Goal: Task Accomplishment & Management: Manage account settings

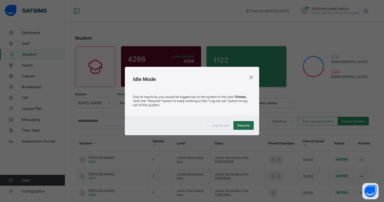
click at [244, 124] on span "Resume" at bounding box center [243, 125] width 12 height 4
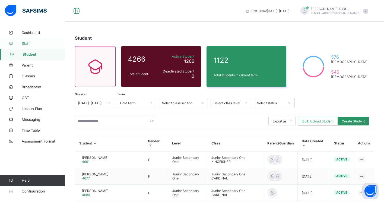
click at [25, 43] on span "Staff" at bounding box center [43, 43] width 43 height 4
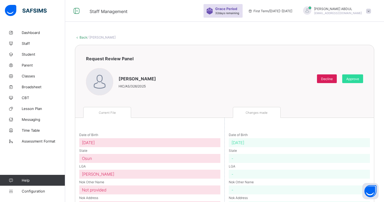
scroll to position [46, 0]
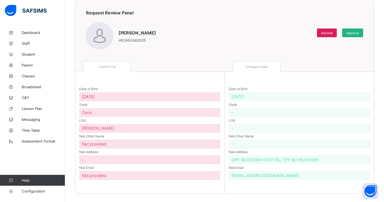
click at [352, 35] on span "Approve" at bounding box center [352, 33] width 13 height 4
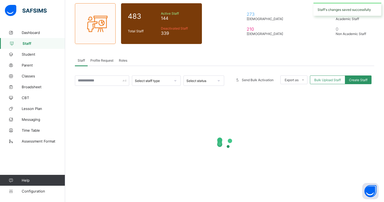
scroll to position [43, 0]
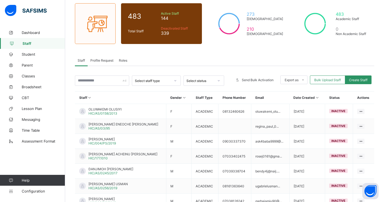
click at [97, 60] on span "Profile Request" at bounding box center [101, 60] width 23 height 4
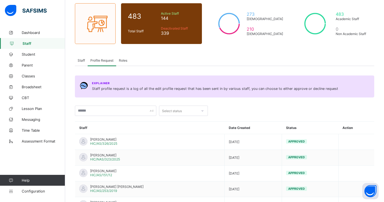
click at [124, 60] on span "Roles" at bounding box center [123, 60] width 8 height 4
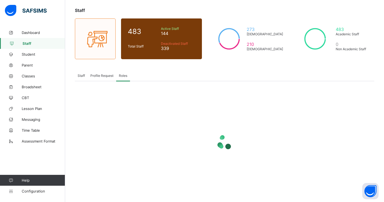
click at [80, 76] on span "Staff" at bounding box center [81, 75] width 7 height 4
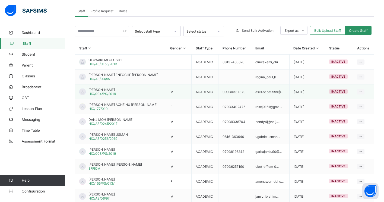
scroll to position [127, 0]
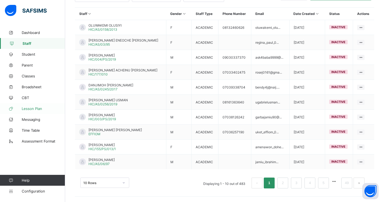
click at [38, 108] on span "Lesson Plan" at bounding box center [43, 108] width 43 height 4
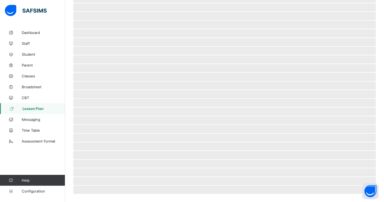
scroll to position [94, 0]
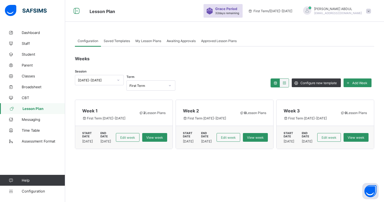
click at [123, 42] on span "Saved Templates" at bounding box center [117, 41] width 26 height 4
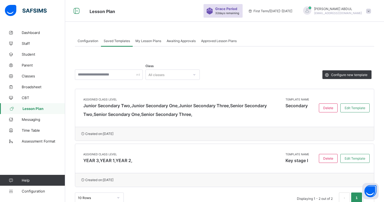
scroll to position [14, 0]
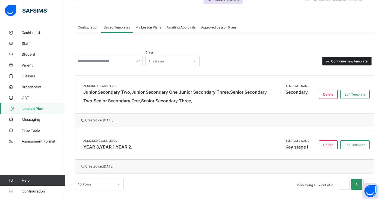
click at [343, 61] on span "Configure new template" at bounding box center [349, 61] width 36 height 4
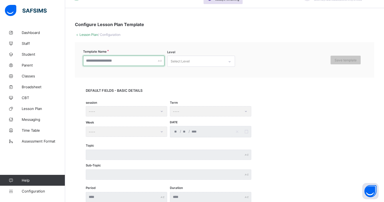
click at [145, 60] on input "text" at bounding box center [123, 61] width 81 height 10
type input "*****"
click at [206, 62] on div "Select Level" at bounding box center [195, 61] width 57 height 11
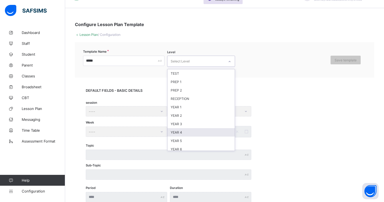
click at [191, 129] on div "YEAR 4" at bounding box center [200, 132] width 67 height 8
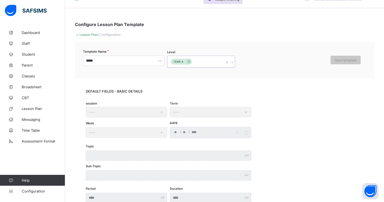
type input "*"
click at [184, 98] on div "YEAR 5" at bounding box center [200, 99] width 67 height 8
type input "*"
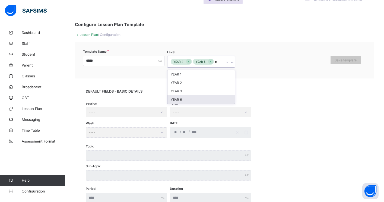
click at [191, 98] on div "YEAR 6" at bounding box center [200, 99] width 67 height 8
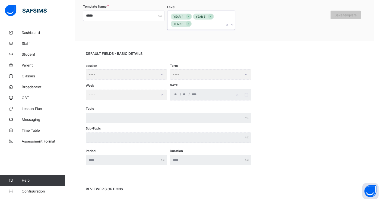
scroll to position [59, 0]
click at [138, 76] on div "session ----" at bounding box center [126, 74] width 81 height 10
click at [166, 92] on div "Week ----" at bounding box center [126, 93] width 81 height 11
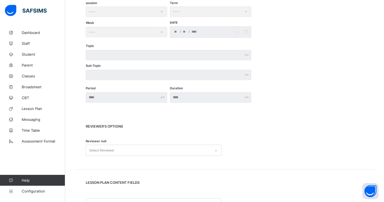
scroll to position [148, 0]
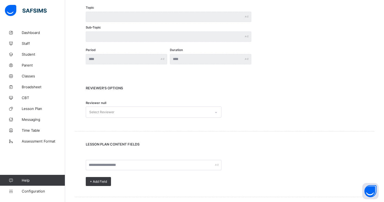
click at [147, 117] on div "Select Reviewer" at bounding box center [154, 111] width 136 height 11
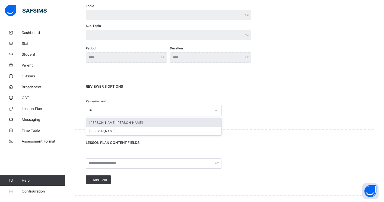
type input "***"
click at [112, 120] on div "[PERSON_NAME]" at bounding box center [153, 122] width 135 height 8
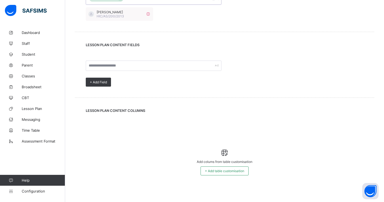
scroll to position [274, 0]
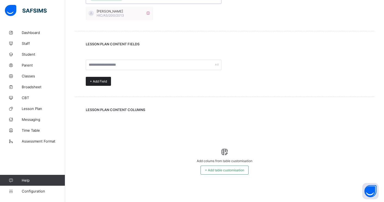
click at [106, 82] on span "+ Add Field" at bounding box center [98, 81] width 17 height 4
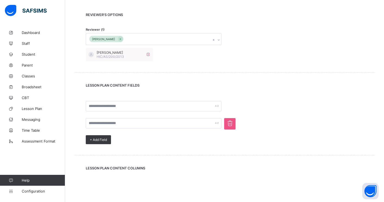
scroll to position [235, 0]
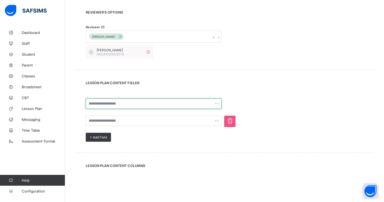
click at [142, 106] on input "text" at bounding box center [154, 103] width 136 height 10
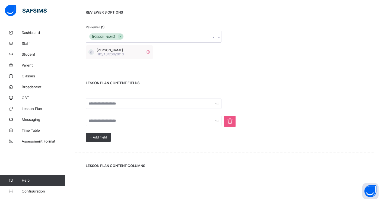
click at [227, 125] on span at bounding box center [229, 120] width 11 height 11
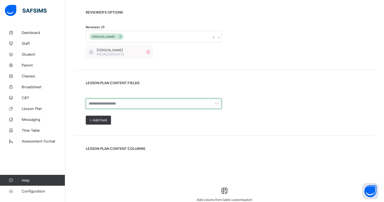
click at [179, 105] on input "text" at bounding box center [154, 103] width 136 height 10
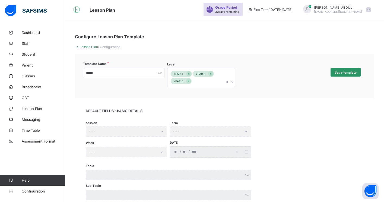
scroll to position [0, 0]
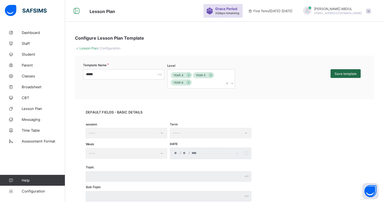
type input "******"
click at [342, 73] on span "Save template" at bounding box center [345, 74] width 22 height 4
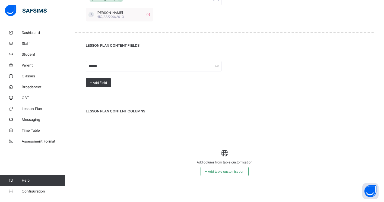
scroll to position [277, 0]
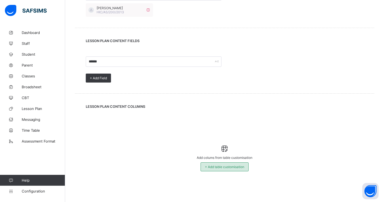
click at [232, 166] on span "+ Add table customisation" at bounding box center [224, 167] width 39 height 4
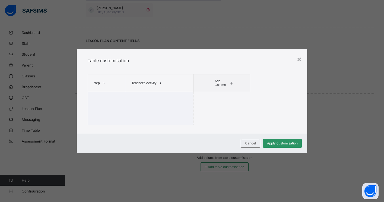
click at [228, 86] on span at bounding box center [231, 83] width 7 height 9
click at [227, 97] on li "Pupil's Activity" at bounding box center [225, 94] width 27 height 8
click at [227, 82] on span "Add Column" at bounding box center [232, 83] width 13 height 8
click at [230, 94] on li "Learning Points" at bounding box center [236, 94] width 27 height 8
click at [234, 80] on span "Add Column" at bounding box center [238, 83] width 13 height 8
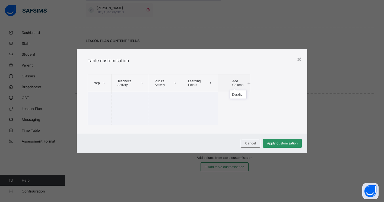
click at [234, 92] on ul "Duration" at bounding box center [237, 94] width 17 height 9
click at [275, 145] on span "Apply customisation" at bounding box center [282, 143] width 31 height 4
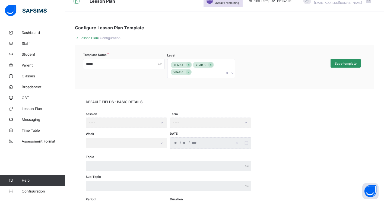
scroll to position [0, 0]
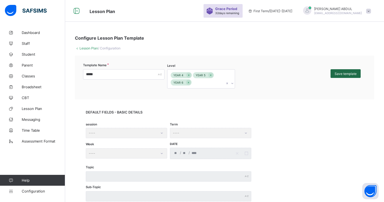
click at [343, 76] on div "Save template" at bounding box center [345, 73] width 30 height 9
click at [282, 124] on span at bounding box center [224, 121] width 277 height 14
click at [94, 49] on link "Lesson Plan" at bounding box center [88, 48] width 18 height 4
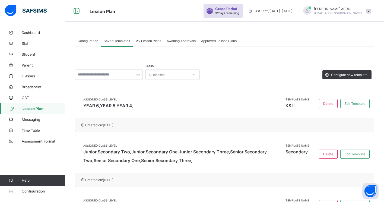
click at [151, 40] on span "My Lesson Plans" at bounding box center [148, 41] width 26 height 4
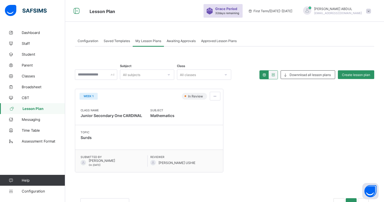
click at [178, 42] on span "Awaiting Approvals" at bounding box center [180, 41] width 29 height 4
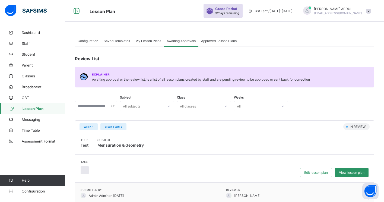
click at [217, 42] on span "Approved Lesson Plans" at bounding box center [219, 41] width 36 height 4
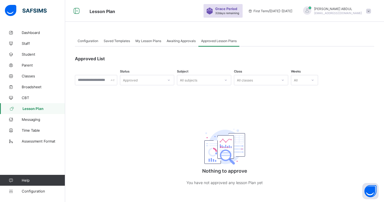
click at [188, 42] on span "Awaiting Approvals" at bounding box center [180, 41] width 29 height 4
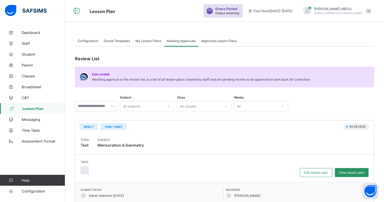
click at [155, 42] on span "My Lesson Plans" at bounding box center [148, 41] width 26 height 4
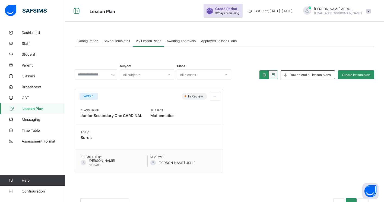
click at [118, 39] on span "Saved Templates" at bounding box center [117, 41] width 26 height 4
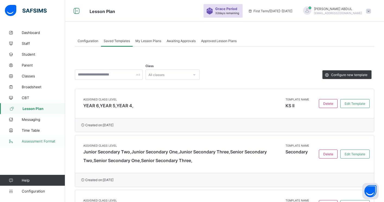
click at [42, 142] on span "Assessment Format" at bounding box center [43, 141] width 43 height 4
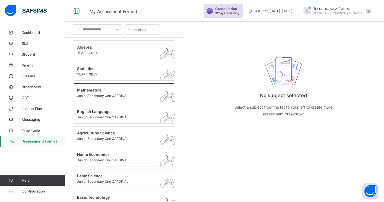
click at [108, 91] on span "Mathematics" at bounding box center [118, 90] width 83 height 5
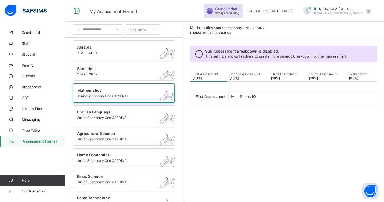
click at [239, 75] on span "Second Assessment [ 10 %]" at bounding box center [244, 76] width 31 height 8
click at [278, 79] on span "Third Assessment [ 10 %]" at bounding box center [287, 76] width 33 height 8
click at [309, 77] on b "[ 10 %]" at bounding box center [313, 78] width 9 height 4
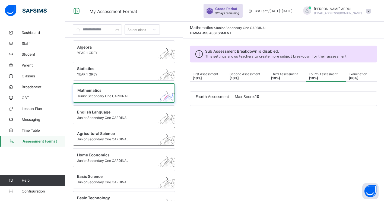
click at [99, 139] on span "Junior Secondary One CARDINAL" at bounding box center [118, 139] width 83 height 4
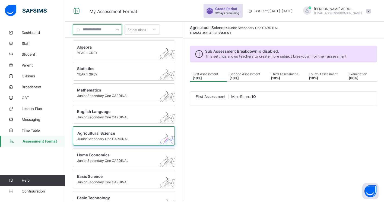
click at [93, 30] on input "text" at bounding box center [97, 29] width 49 height 10
click at [141, 31] on div "Select class" at bounding box center [136, 29] width 18 height 10
click at [145, 40] on div "YEAR 1 GREY" at bounding box center [142, 41] width 35 height 8
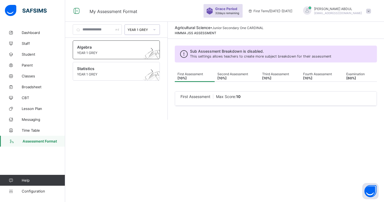
click at [141, 46] on span "Algebra" at bounding box center [111, 47] width 68 height 5
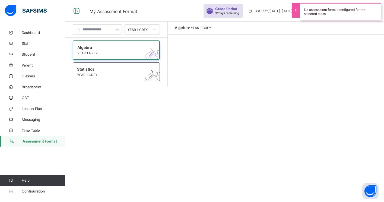
click at [137, 69] on span "Statistics" at bounding box center [111, 69] width 68 height 5
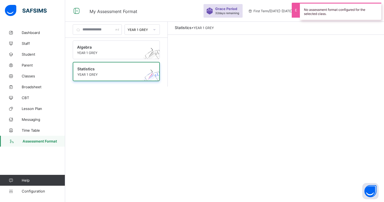
click at [47, 140] on span "Assessment Format" at bounding box center [44, 141] width 43 height 4
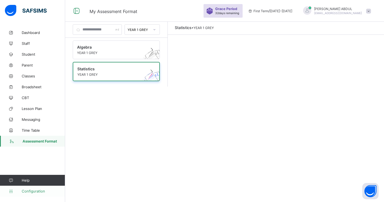
click at [36, 191] on span "Configuration" at bounding box center [43, 191] width 43 height 4
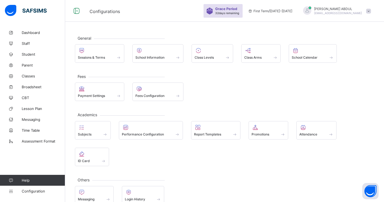
scroll to position [11, 0]
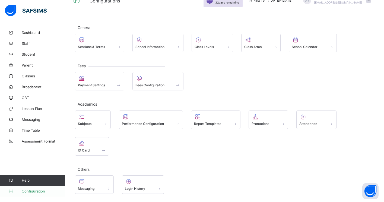
click at [42, 191] on span "Configuration" at bounding box center [43, 191] width 43 height 4
click at [42, 190] on span "Configuration" at bounding box center [43, 191] width 43 height 4
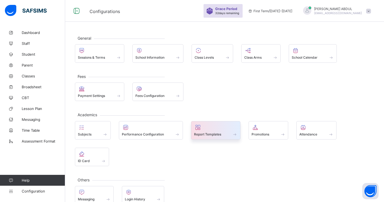
click at [206, 134] on span "Report Templates" at bounding box center [207, 134] width 27 height 4
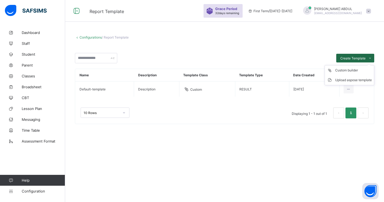
click at [358, 59] on span "Create Template" at bounding box center [352, 58] width 25 height 4
click at [226, 166] on div "Configurations / Report Template Create Template Custom builder Upload aspose t…" at bounding box center [224, 101] width 319 height 202
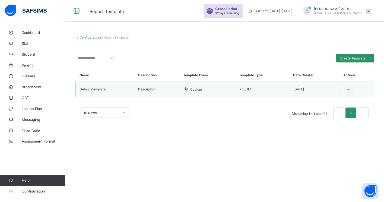
click at [111, 88] on td "Default-template" at bounding box center [104, 88] width 59 height 15
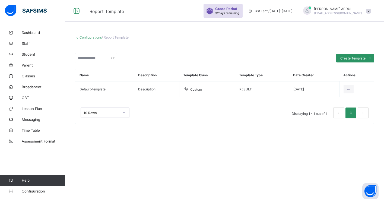
click at [93, 38] on link "Configurations" at bounding box center [90, 37] width 22 height 4
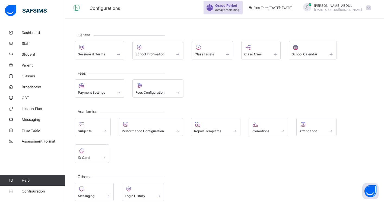
scroll to position [11, 0]
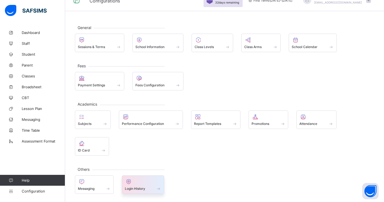
click at [140, 188] on span "Login History" at bounding box center [135, 188] width 20 height 4
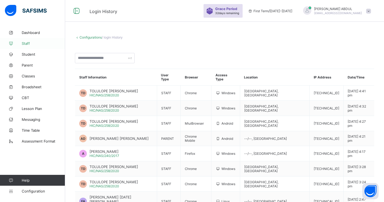
click at [27, 45] on span "Staff" at bounding box center [43, 43] width 43 height 4
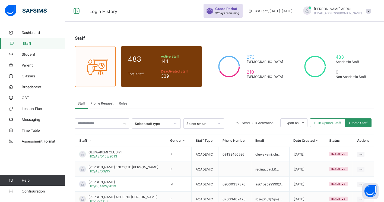
click at [369, 12] on span at bounding box center [368, 11] width 5 height 5
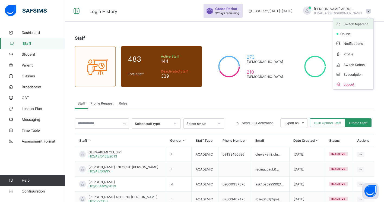
click at [357, 25] on span "Switch to parent" at bounding box center [353, 24] width 36 height 6
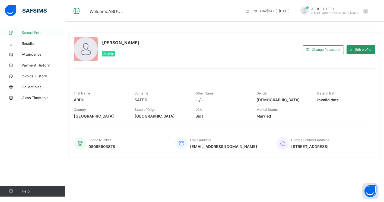
click at [36, 33] on span "School Fees" at bounding box center [43, 32] width 43 height 4
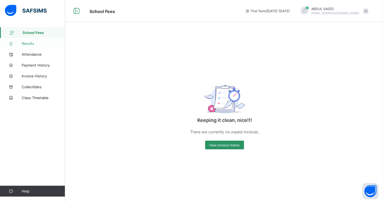
click at [34, 42] on span "Results" at bounding box center [43, 43] width 43 height 4
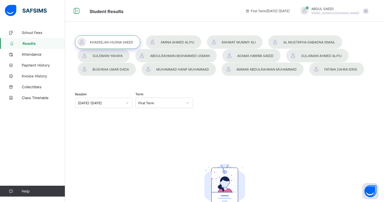
click at [366, 11] on span at bounding box center [365, 11] width 5 height 5
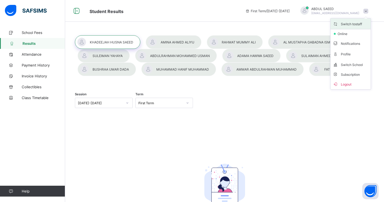
click at [356, 23] on span "Switch to staff" at bounding box center [350, 24] width 36 height 6
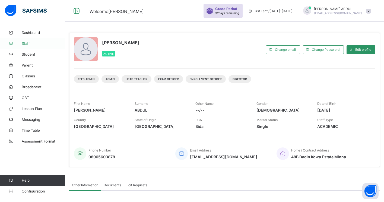
click at [28, 41] on span "Staff" at bounding box center [43, 43] width 43 height 4
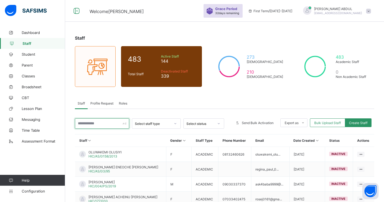
click at [103, 123] on input "text" at bounding box center [102, 123] width 54 height 10
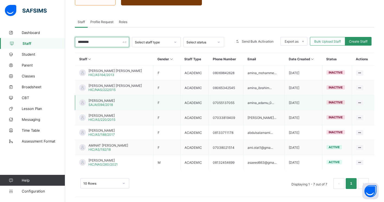
scroll to position [82, 0]
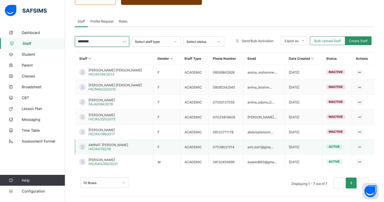
type input "********"
click at [126, 151] on td "AMINAT [PERSON_NAME] HIC/AS/192/18" at bounding box center [114, 146] width 78 height 15
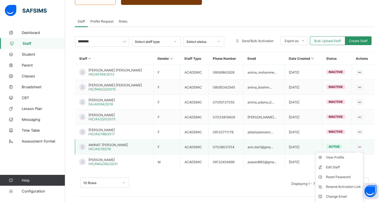
click at [358, 152] on ul "View Profile Edit Staff Reset Password Resend Activation Link Change Email Dele…" at bounding box center [339, 181] width 48 height 59
click at [123, 148] on div "AMINAT [PERSON_NAME] HIC/AS/192/18" at bounding box center [108, 147] width 40 height 8
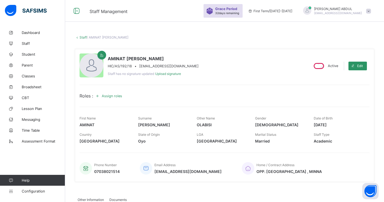
click at [113, 96] on span "Assign roles" at bounding box center [112, 96] width 20 height 4
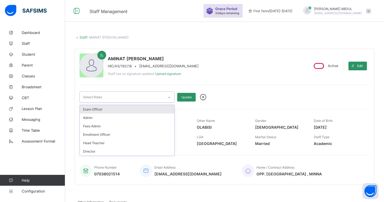
click at [131, 99] on div "Select Roles" at bounding box center [122, 97] width 84 height 11
click at [203, 96] on icon at bounding box center [202, 97] width 9 height 8
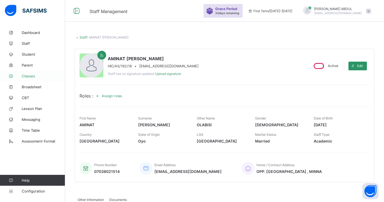
click at [31, 75] on span "Classes" at bounding box center [43, 76] width 43 height 4
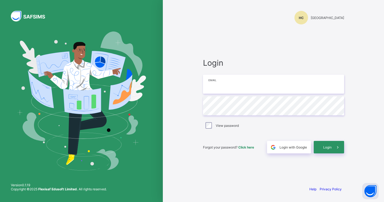
click at [221, 84] on input "email" at bounding box center [273, 84] width 141 height 19
type input "**********"
click at [209, 129] on div "View password" at bounding box center [273, 125] width 141 height 11
click at [322, 146] on div "Login" at bounding box center [328, 147] width 30 height 12
click at [331, 147] on span at bounding box center [337, 147] width 12 height 12
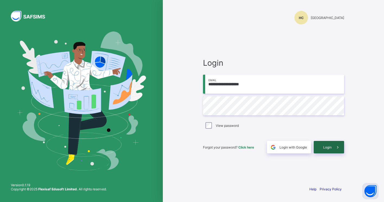
click at [329, 147] on span "Login" at bounding box center [327, 147] width 8 height 4
click at [329, 145] on span "Login" at bounding box center [327, 147] width 8 height 4
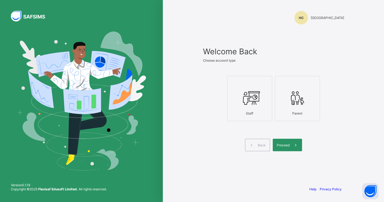
click at [246, 101] on icon at bounding box center [249, 98] width 19 height 16
click at [284, 144] on span "Proceed" at bounding box center [283, 145] width 13 height 4
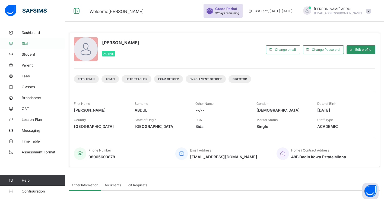
click at [28, 47] on link "Staff" at bounding box center [32, 43] width 65 height 11
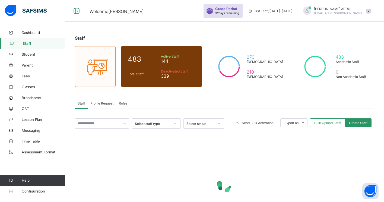
click at [105, 102] on span "Profile Request" at bounding box center [101, 103] width 23 height 4
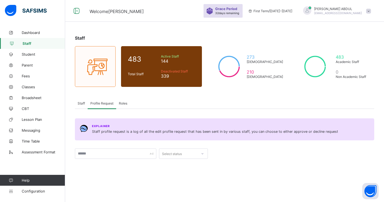
click at [81, 104] on span "Staff" at bounding box center [81, 103] width 7 height 4
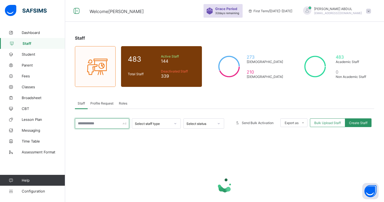
click at [93, 121] on input "text" at bounding box center [102, 123] width 54 height 10
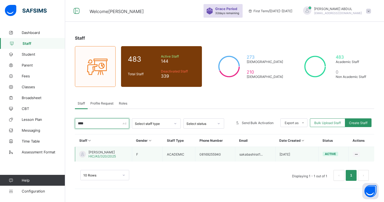
type input "****"
click at [116, 154] on div "[PERSON_NAME]/AS/320/2025" at bounding box center [101, 154] width 27 height 8
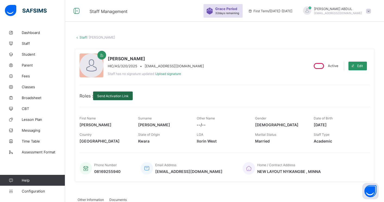
click at [129, 95] on span "Send Activation Link" at bounding box center [112, 96] width 31 height 4
click at [50, 152] on span "Assessment Format" at bounding box center [43, 152] width 43 height 4
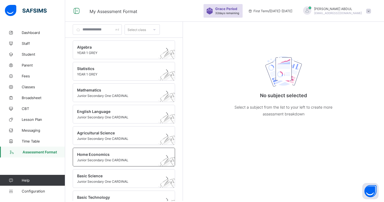
click at [115, 159] on span "Junior Secondary One CARDINAL" at bounding box center [118, 160] width 83 height 4
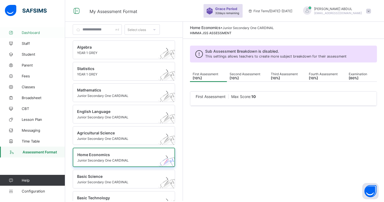
click at [28, 31] on span "Dashboard" at bounding box center [43, 32] width 43 height 4
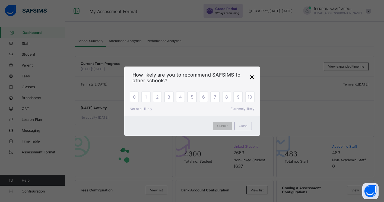
click at [251, 78] on div "×" at bounding box center [251, 76] width 5 height 9
